Goal: Task Accomplishment & Management: Understand process/instructions

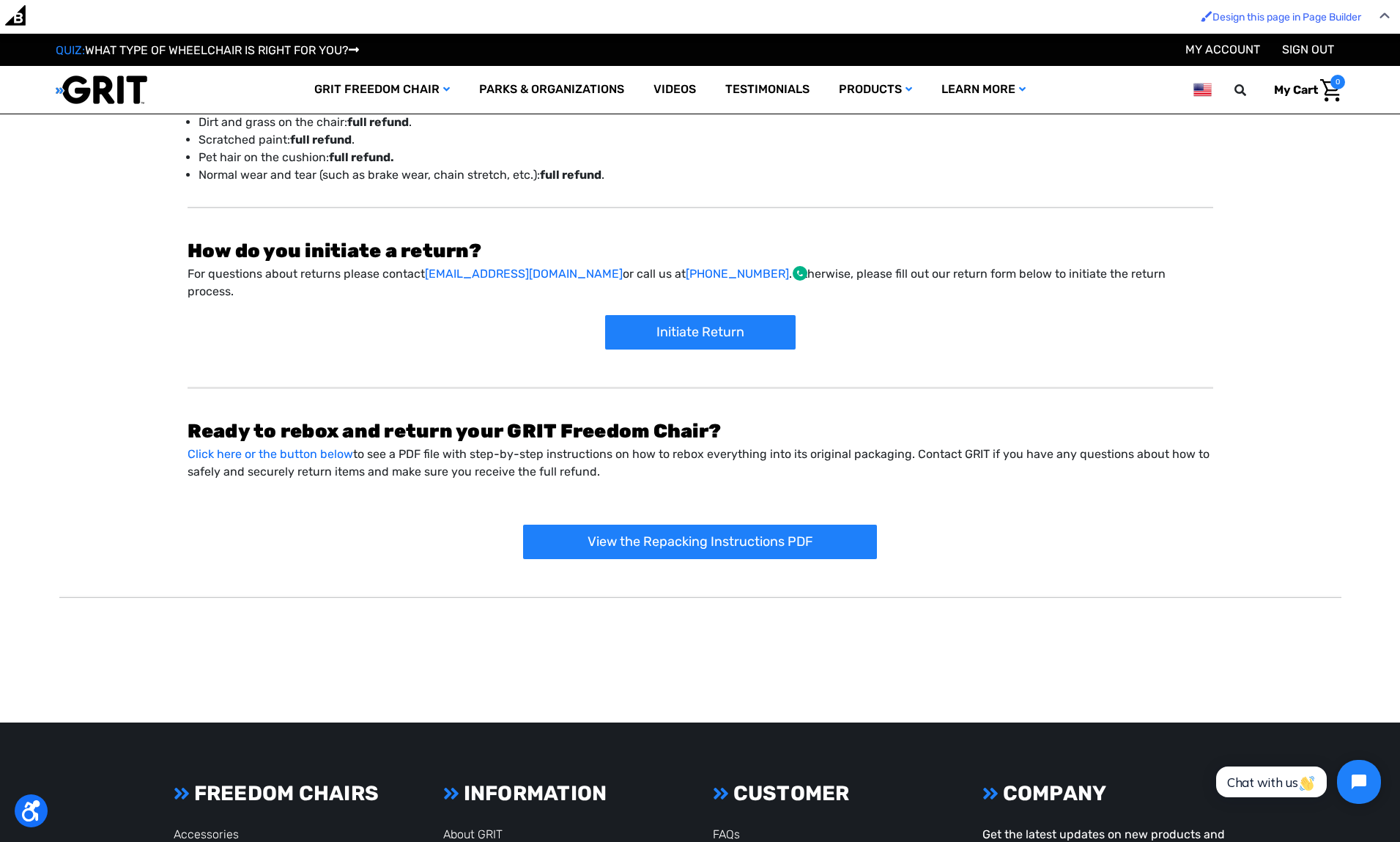
scroll to position [444, 0]
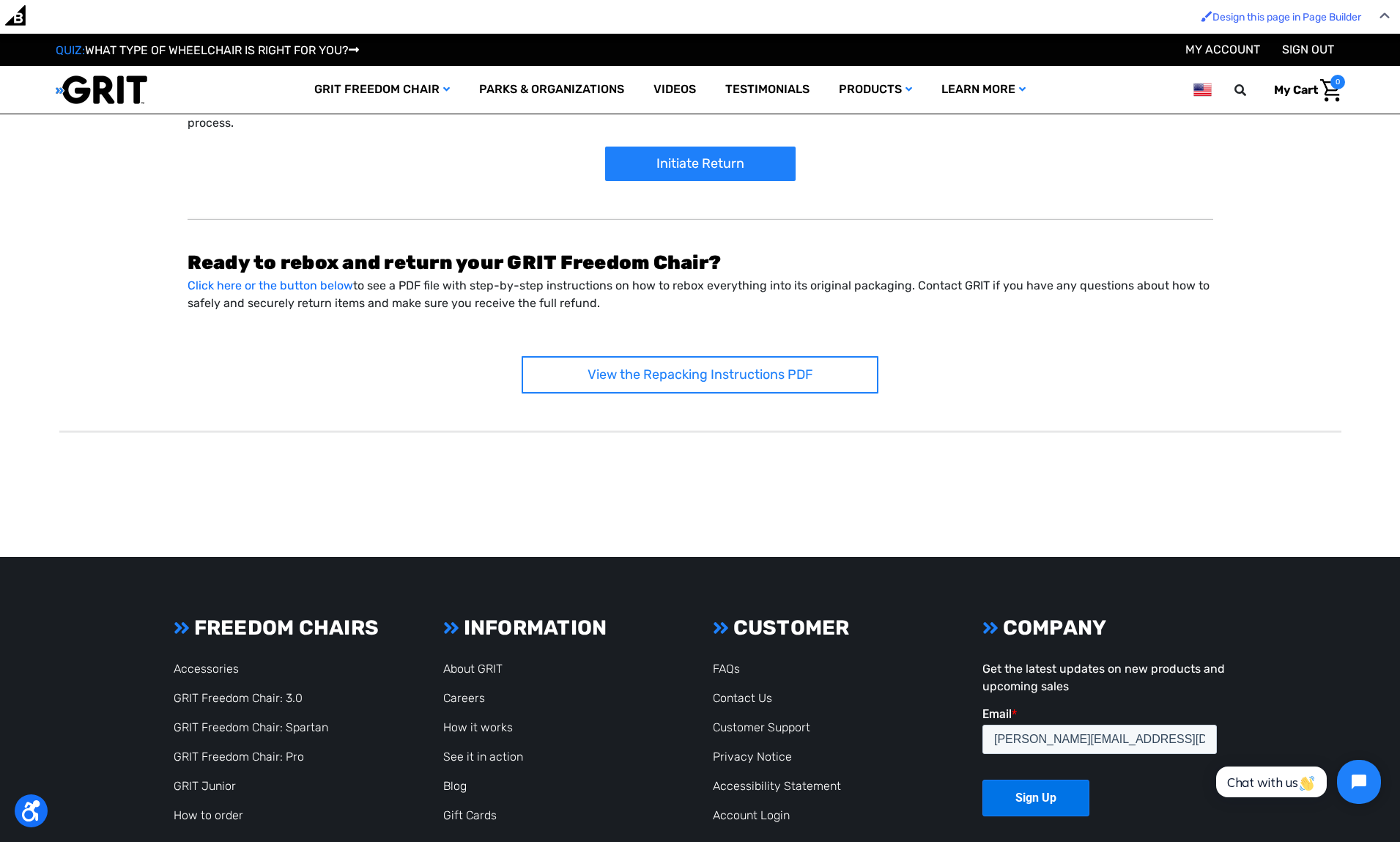
click at [735, 370] on link "View the Repacking Instructions PDF" at bounding box center [700, 375] width 357 height 37
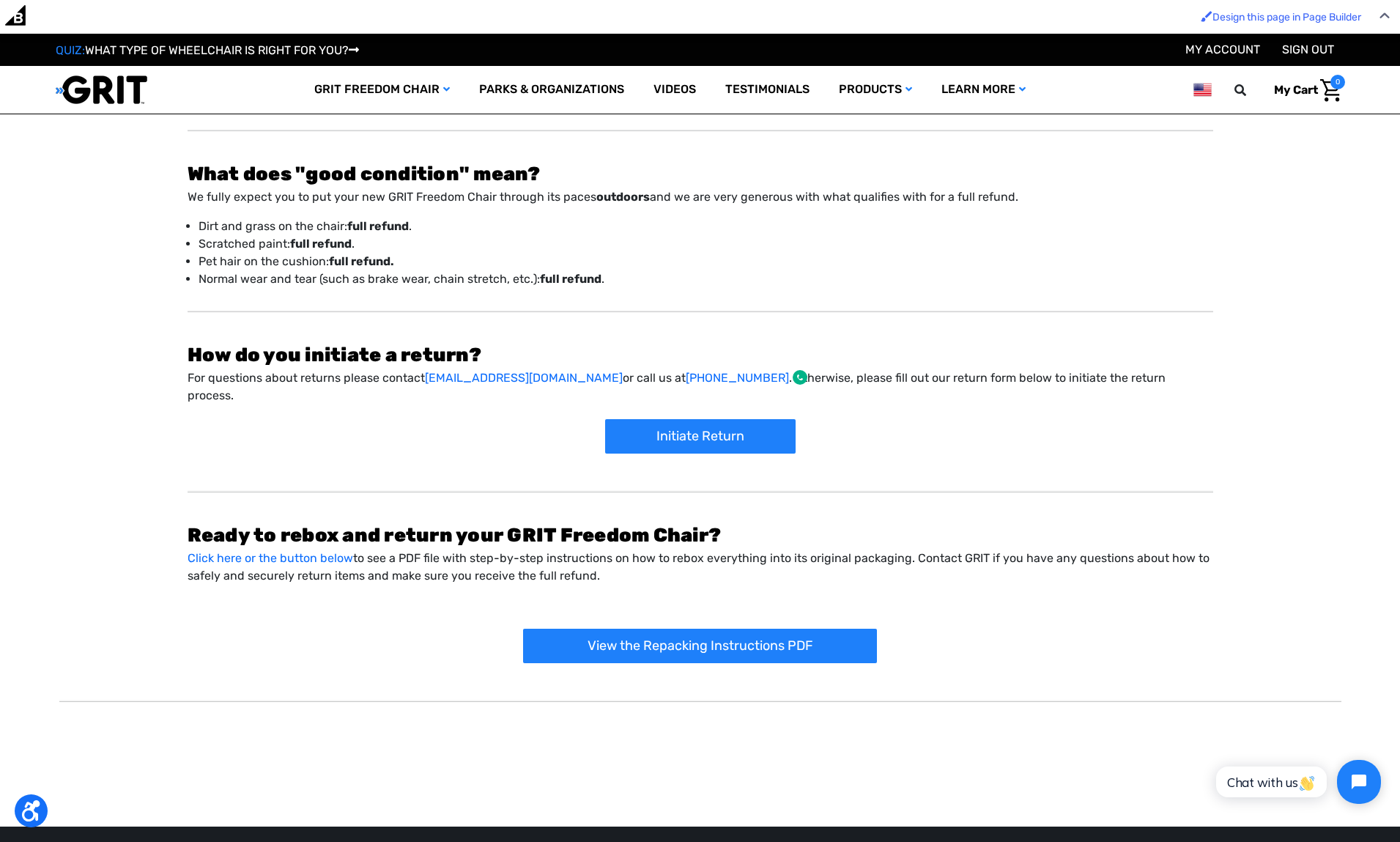
scroll to position [181, 0]
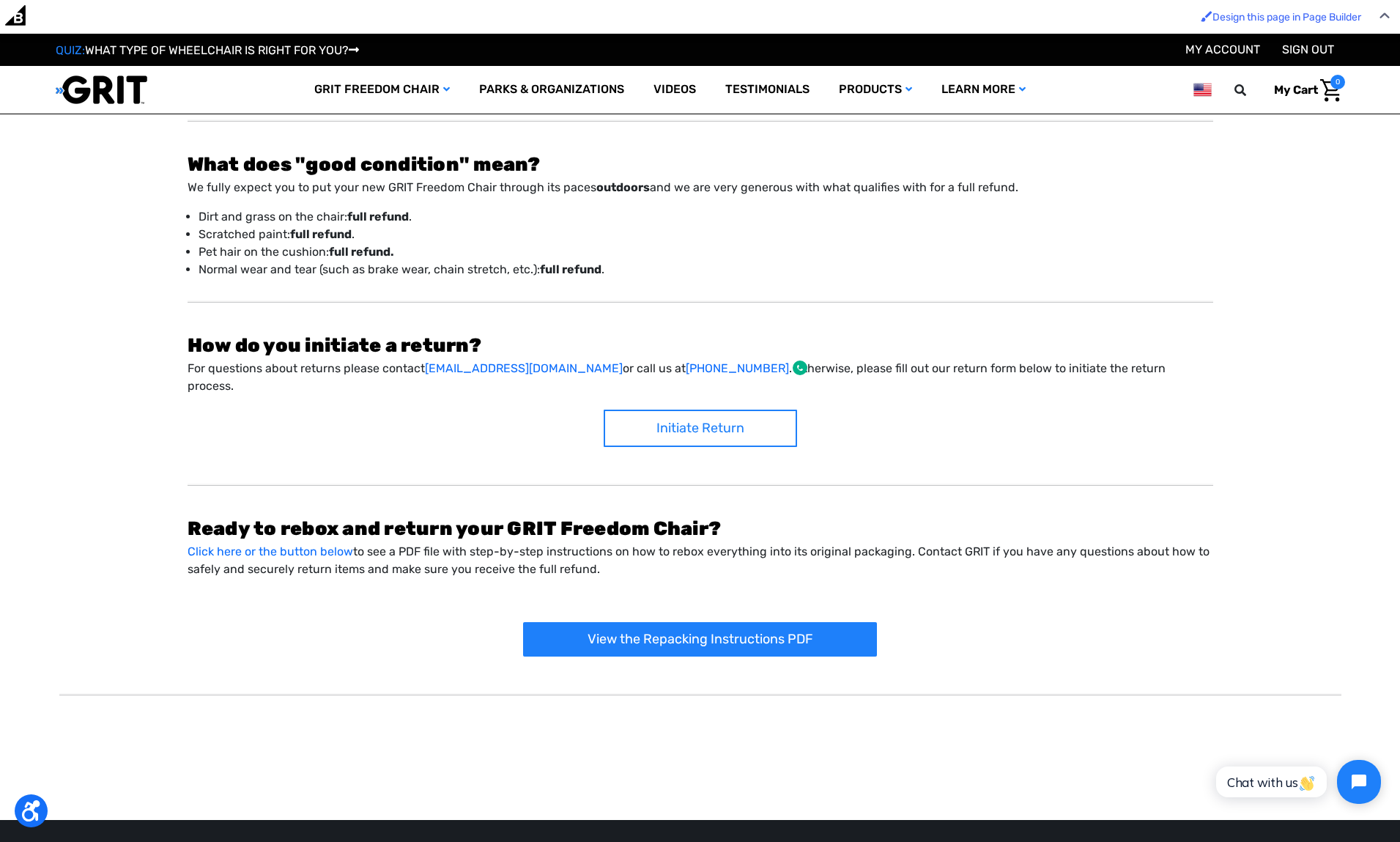
click at [720, 416] on link "Initiate Return" at bounding box center [701, 429] width 194 height 37
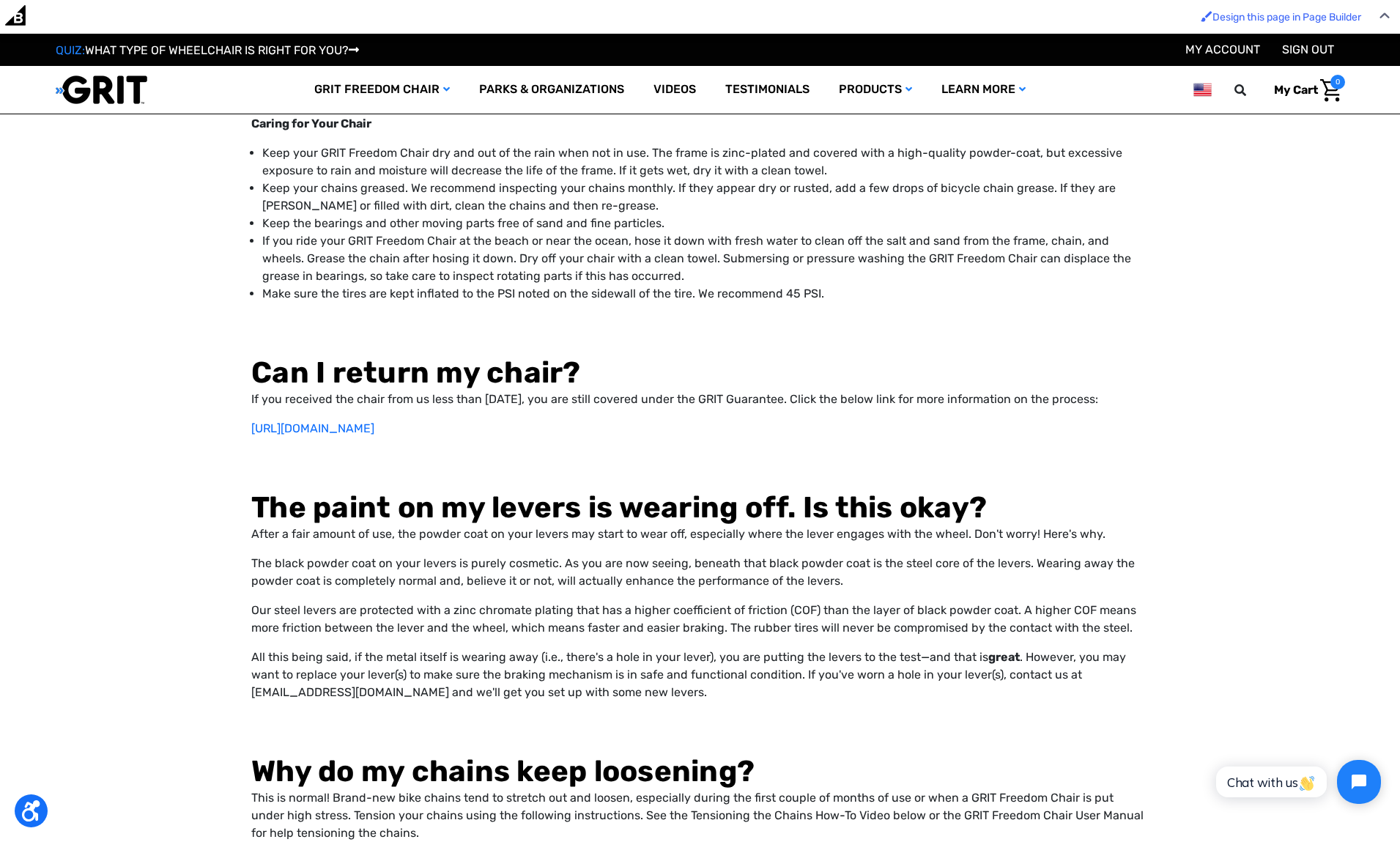
scroll to position [8961, 0]
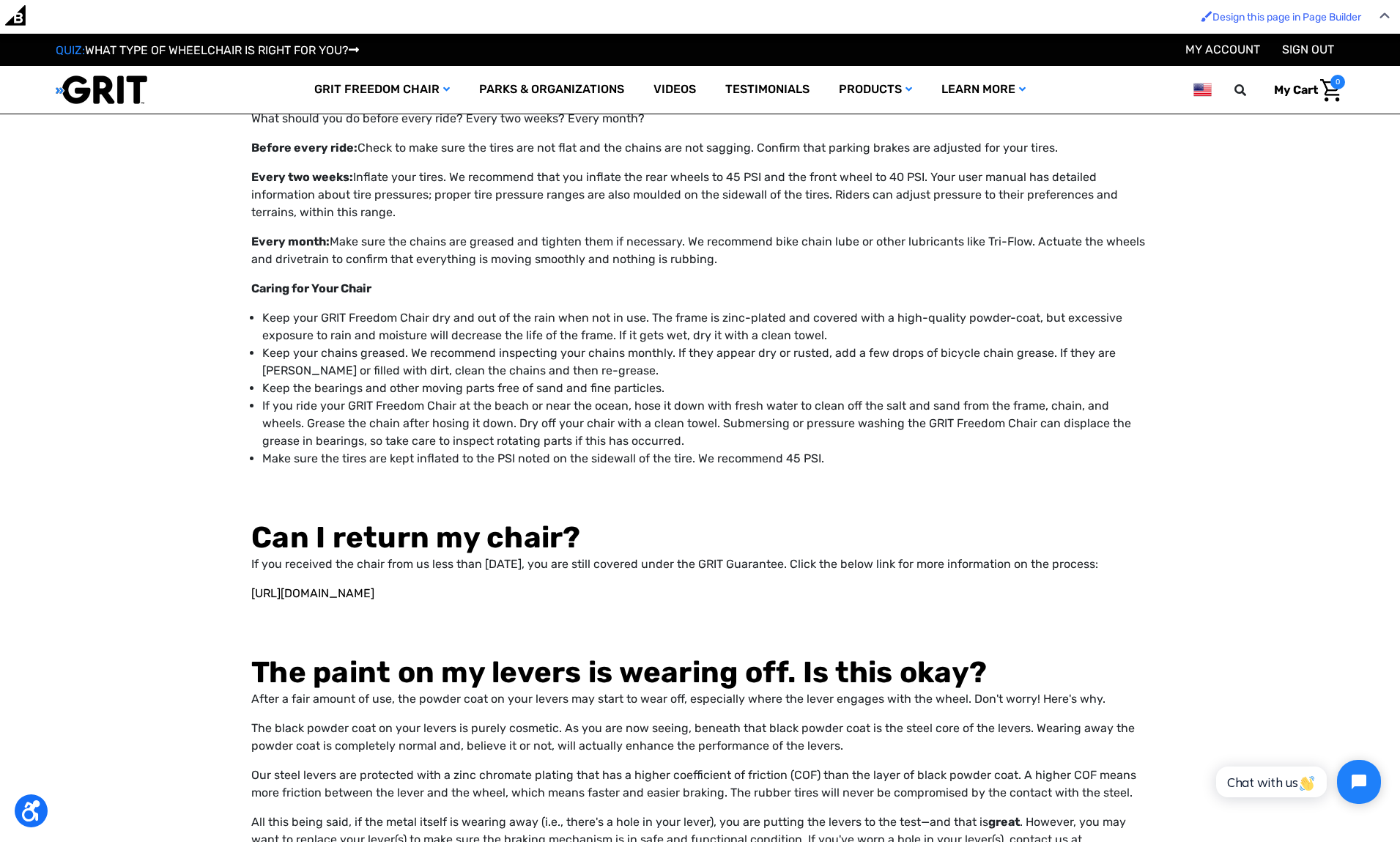
click at [348, 587] on link "[URL][DOMAIN_NAME]" at bounding box center [313, 593] width 123 height 14
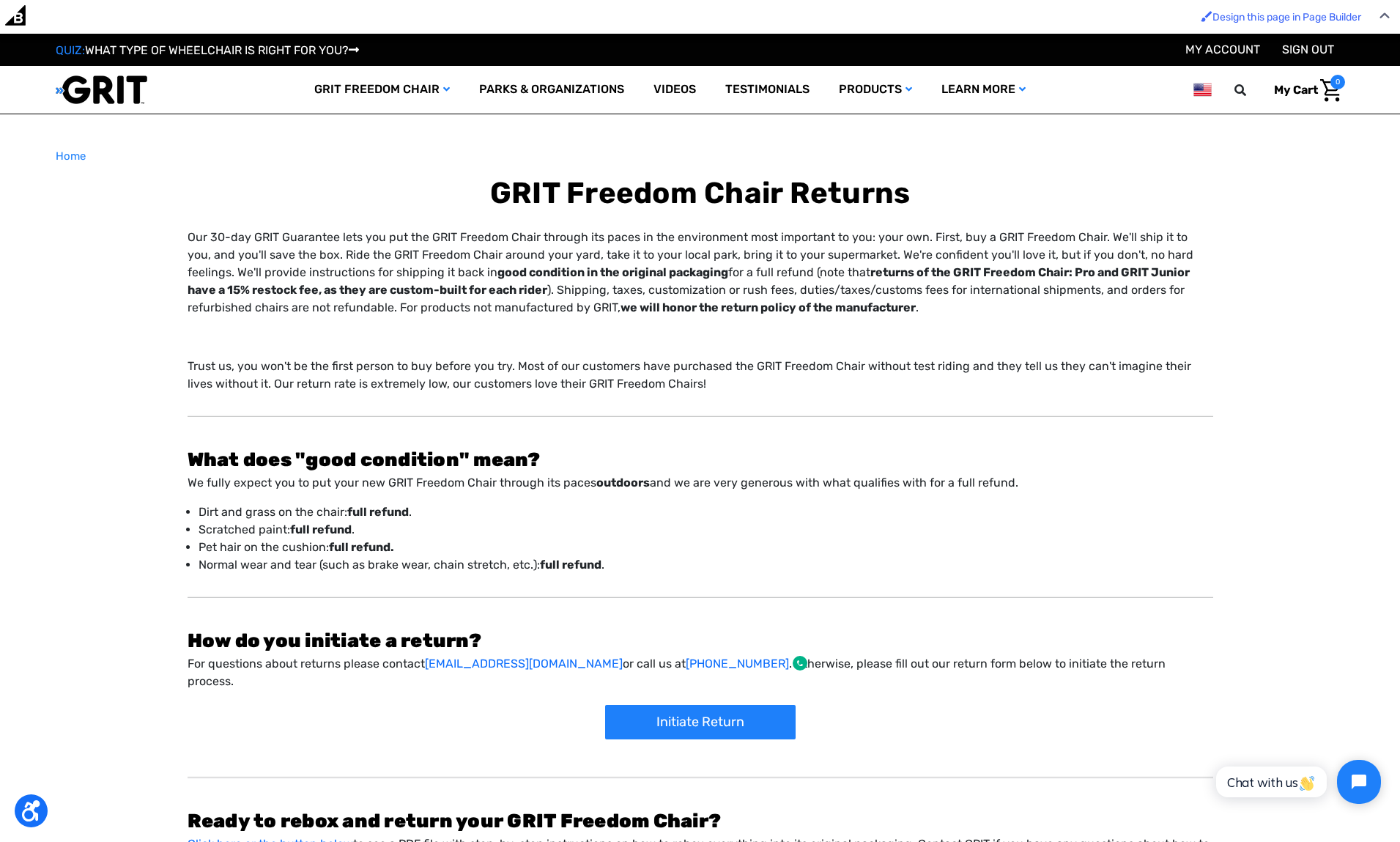
click at [490, 291] on p "Our 30-day GRIT Guarantee lets you put the GRIT Freedom Chair through its paces…" at bounding box center [700, 272] width 1026 height 88
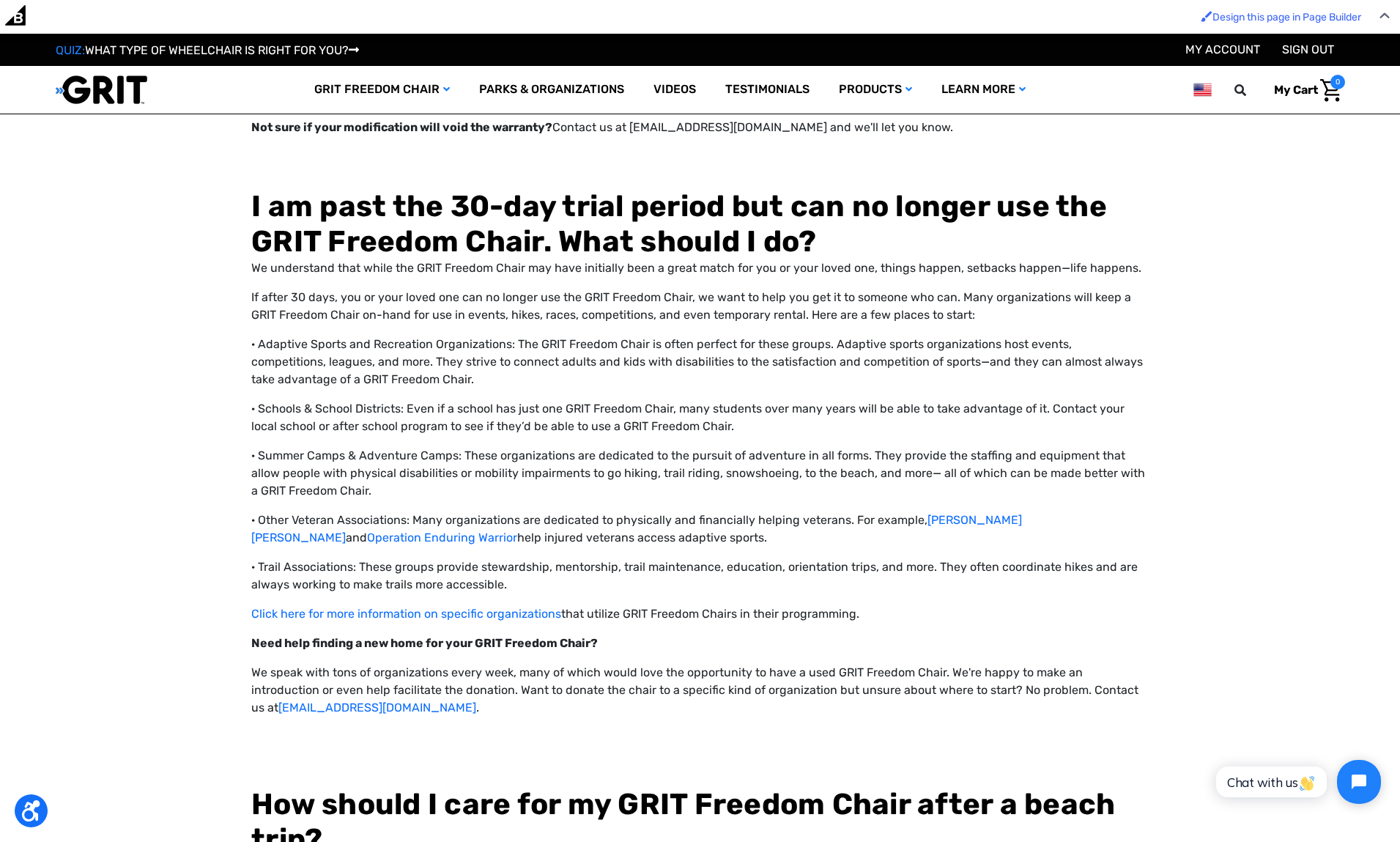
click at [610, 289] on p "If after 30 days, you or your loved one can no longer use the GRIT Freedom Chai…" at bounding box center [700, 307] width 898 height 35
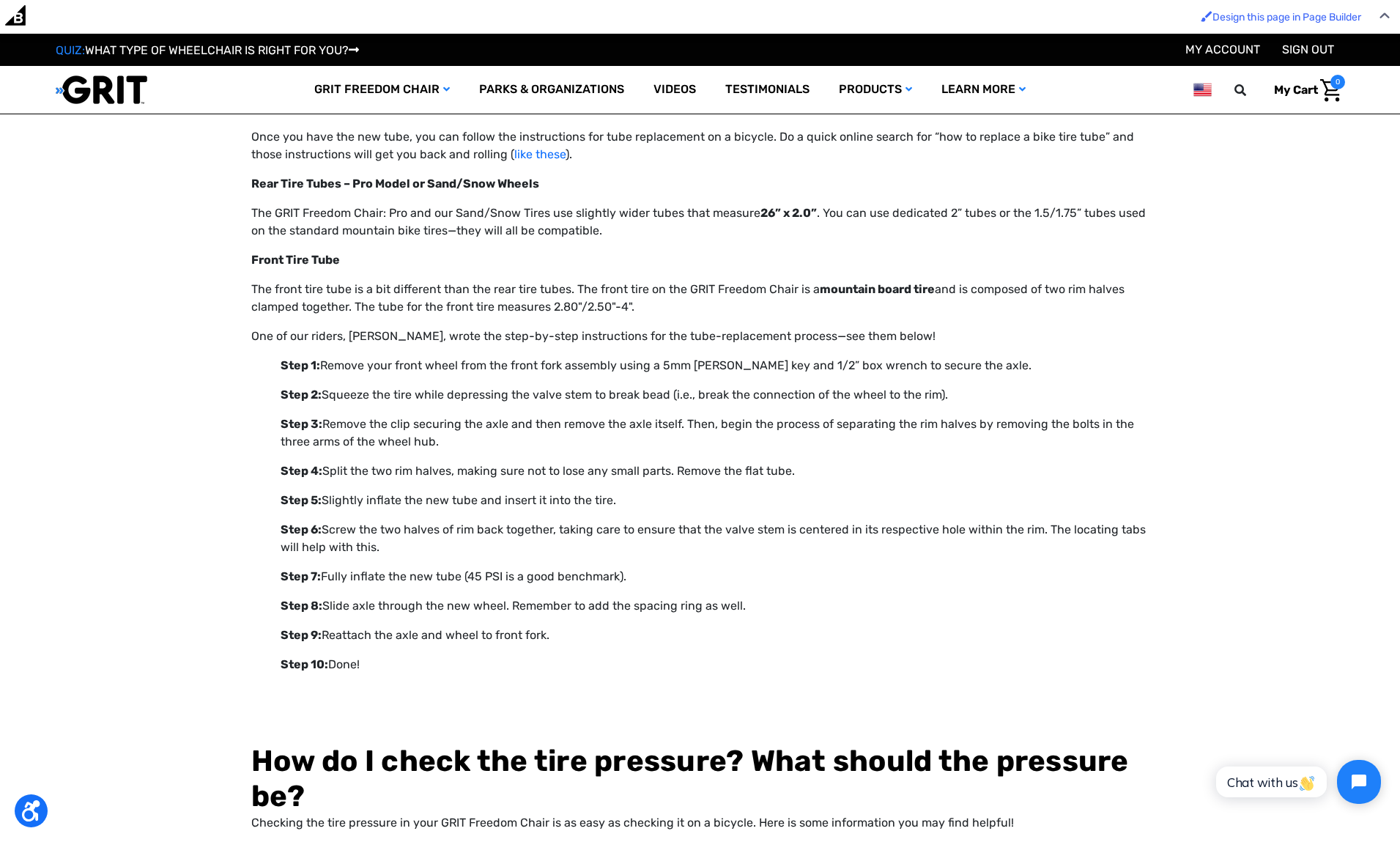
scroll to position [4402, 0]
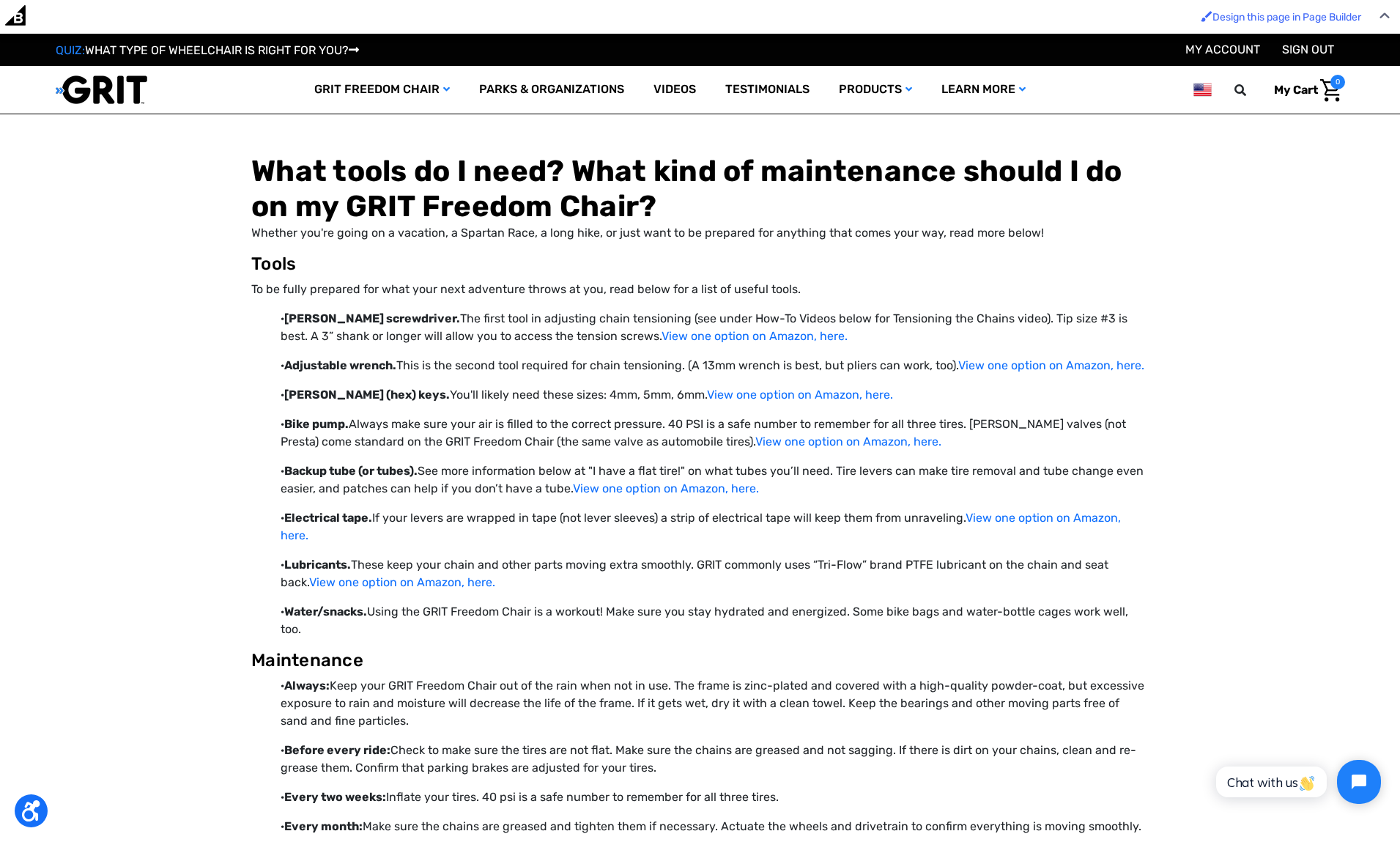
click at [631, 236] on p "Whether you're going on a vacation, a Spartan Race, a long hike, or just want t…" at bounding box center [700, 233] width 898 height 18
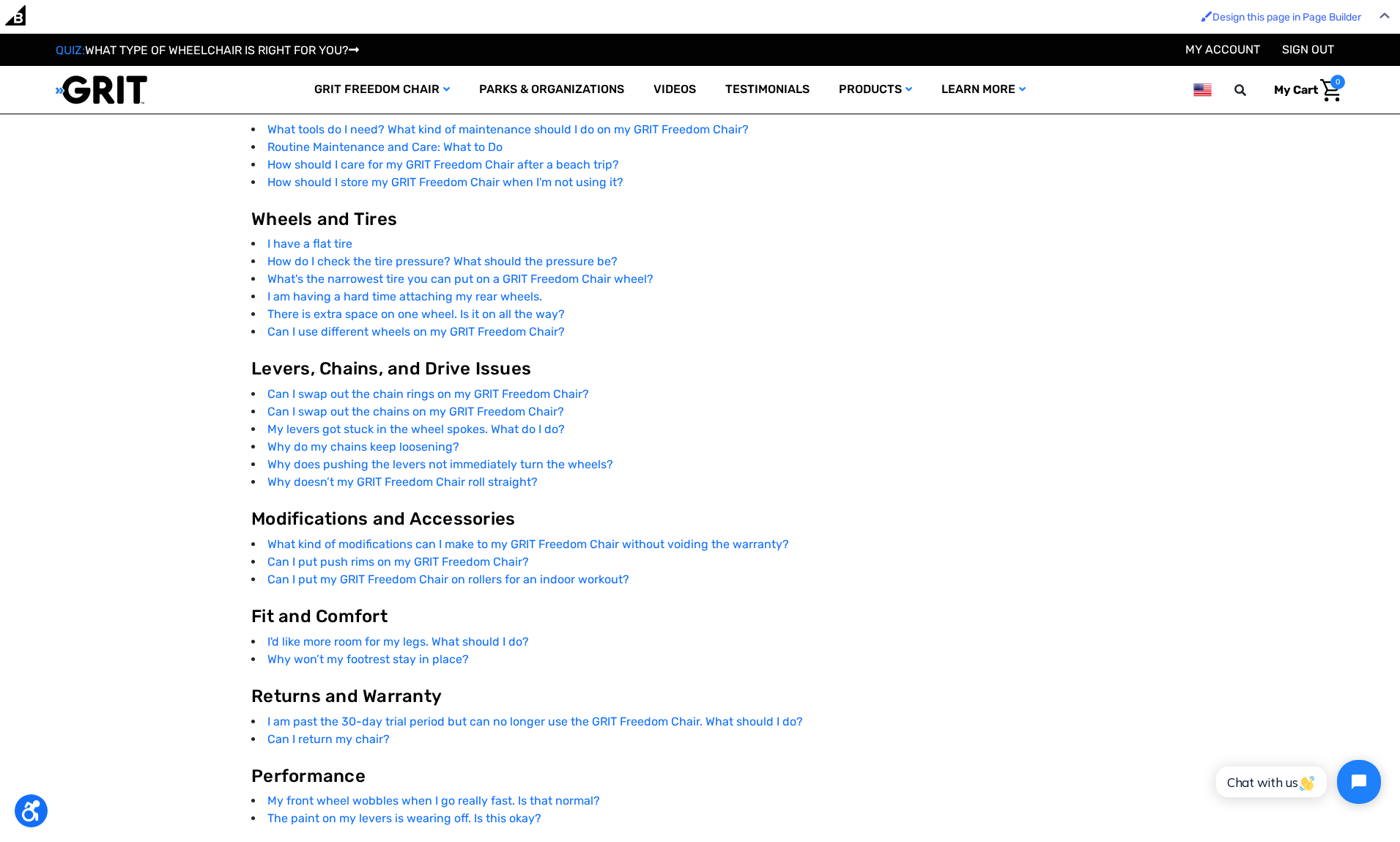
scroll to position [2857, 0]
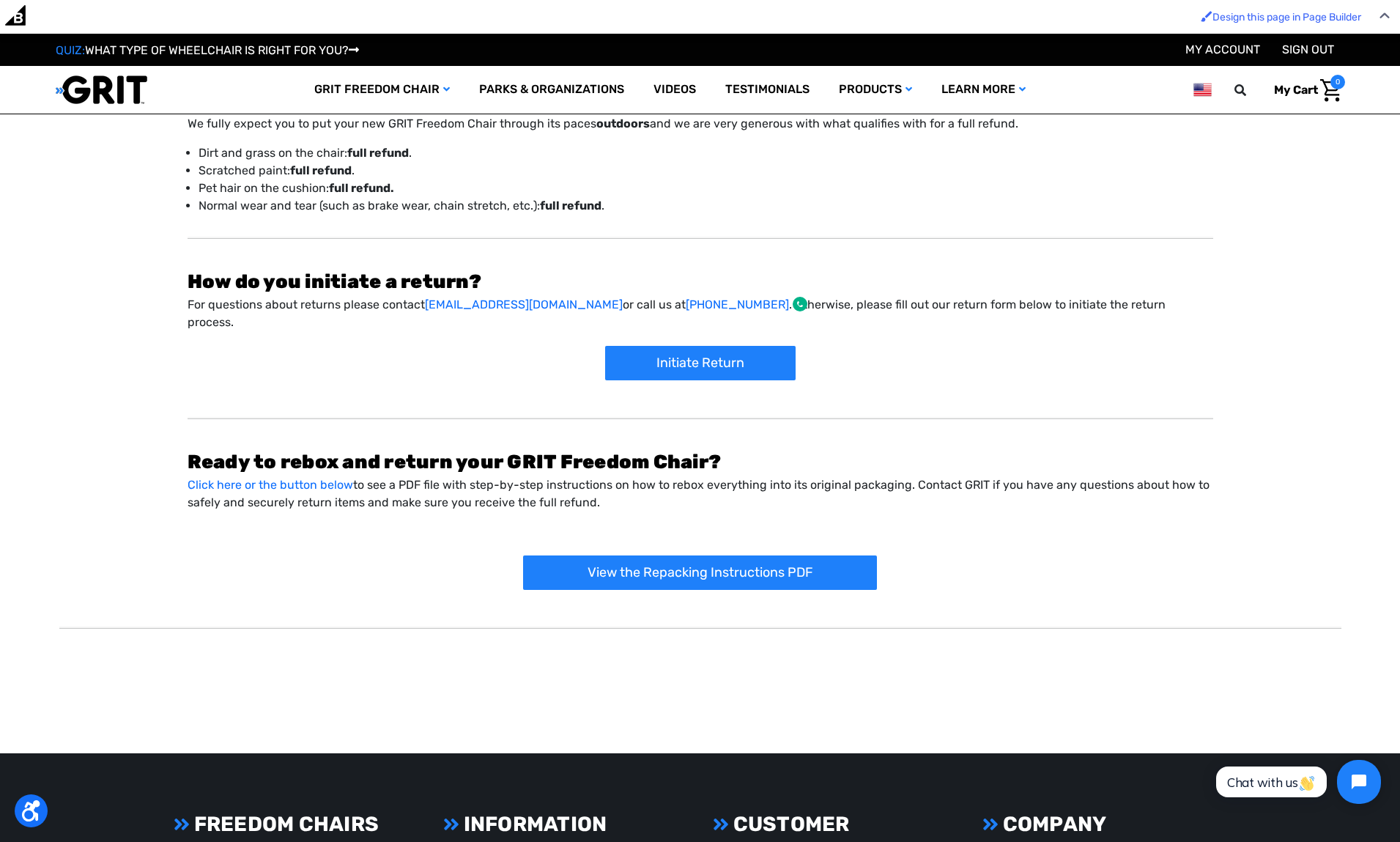
scroll to position [351, 0]
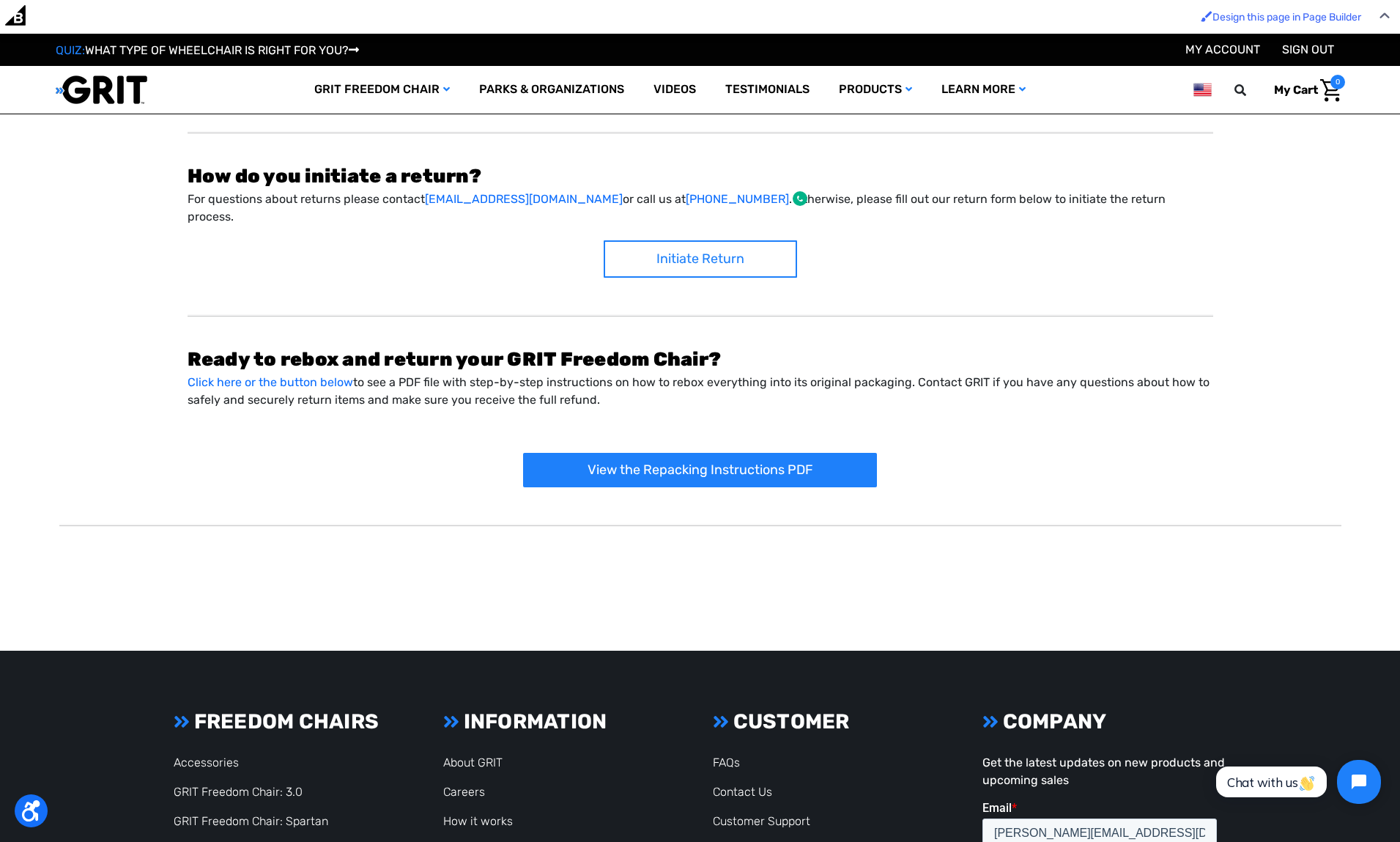
click at [721, 242] on link "Initiate Return" at bounding box center [701, 259] width 194 height 37
